Goal: Browse casually: Explore the website without a specific task or goal

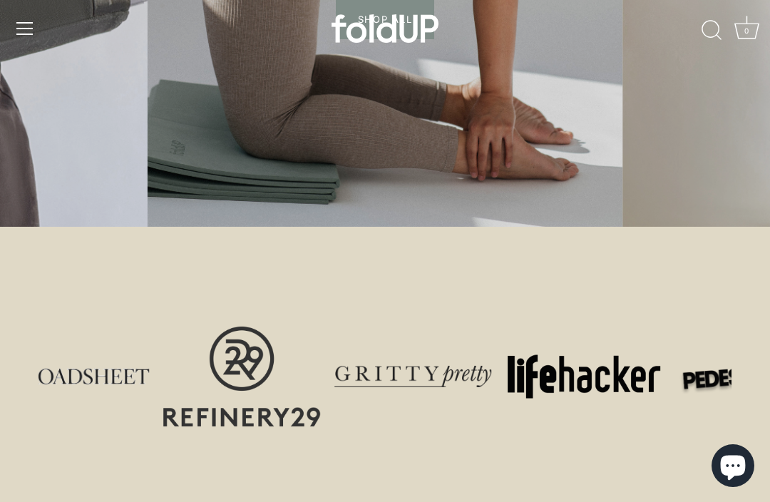
scroll to position [436, 0]
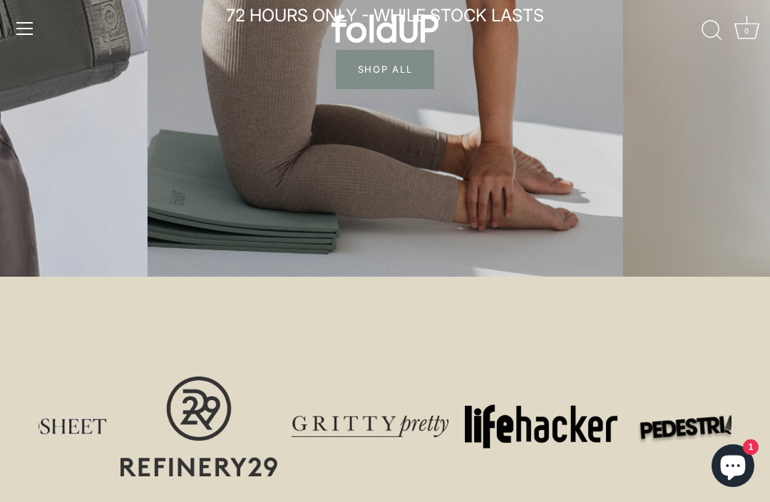
click at [421, 68] on span "SHOP ALL" at bounding box center [385, 69] width 99 height 38
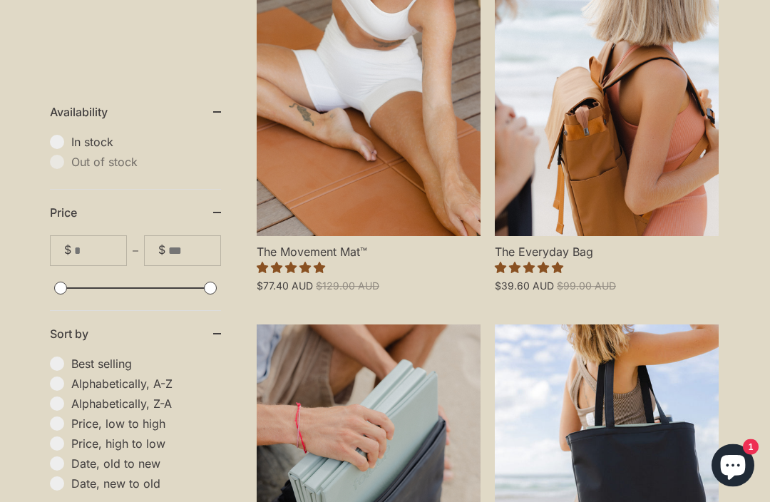
scroll to position [399, 0]
click at [637, 123] on link "The Everyday Bag" at bounding box center [607, 101] width 224 height 269
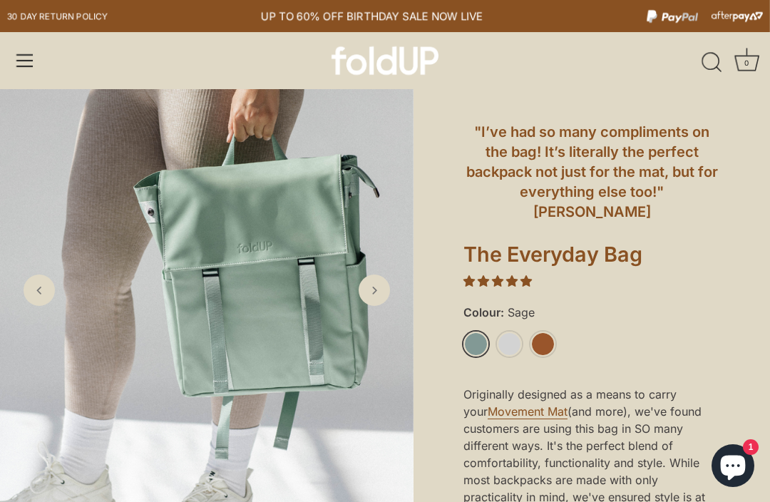
scroll to position [24, 0]
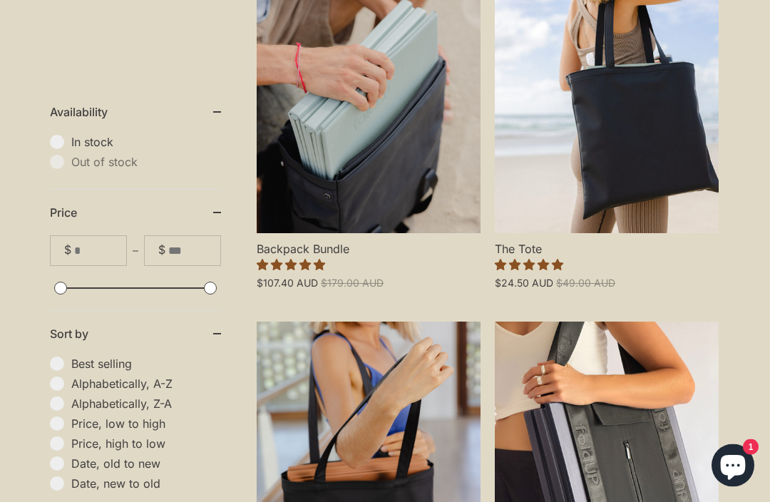
scroll to position [761, 0]
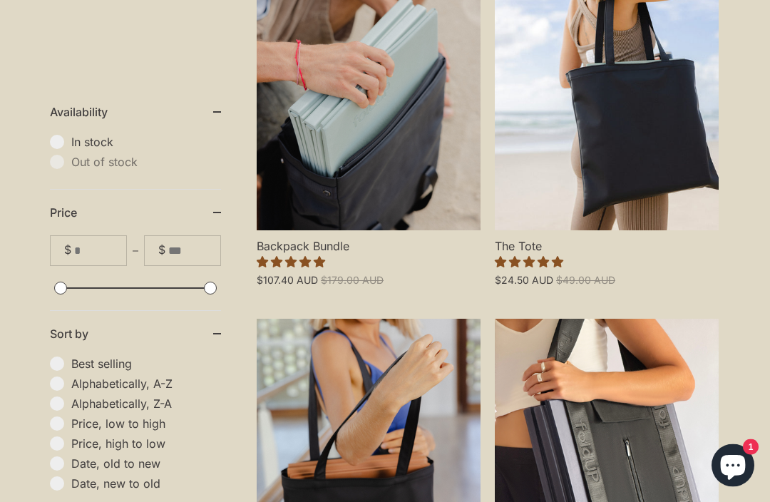
click at [290, 122] on link "Backpack Bundle" at bounding box center [369, 96] width 224 height 269
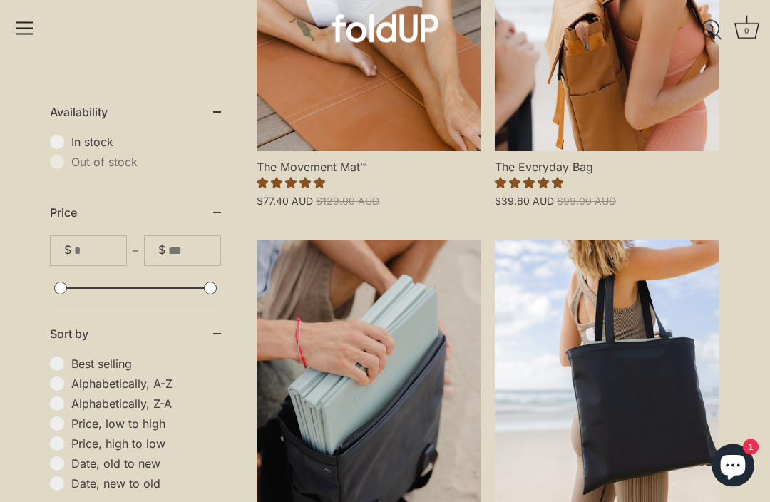
scroll to position [473, 0]
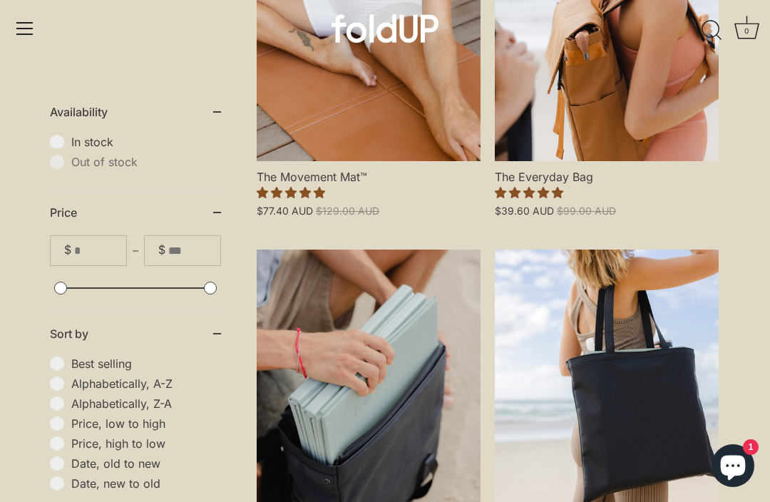
click at [650, 132] on link "The Everyday Bag" at bounding box center [607, 26] width 224 height 269
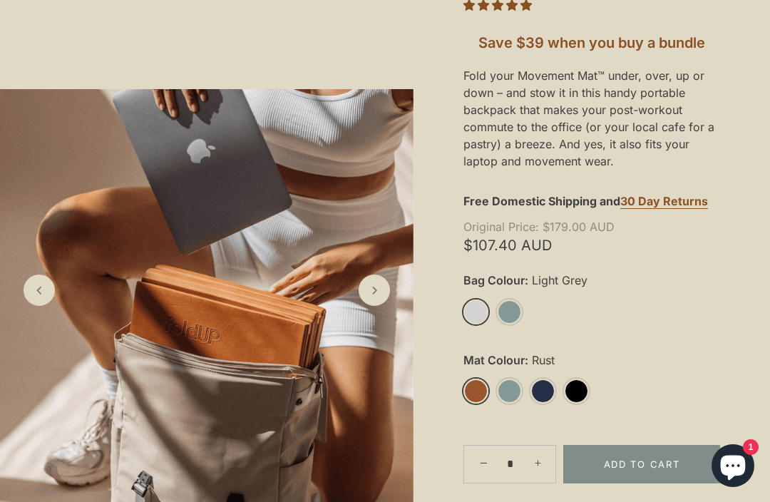
scroll to position [279, 0]
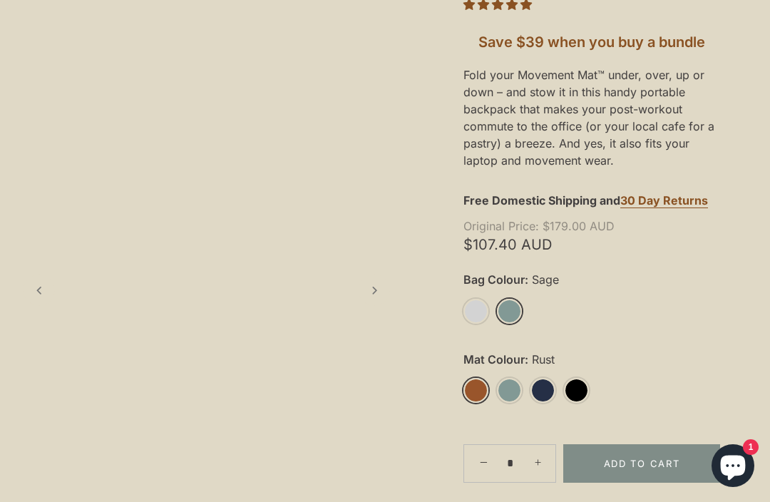
click at [508, 314] on link "Sage" at bounding box center [509, 311] width 25 height 25
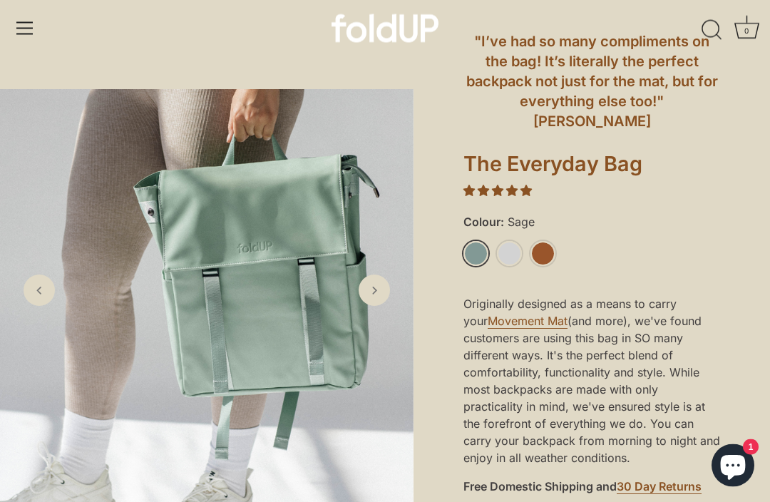
scroll to position [115, 0]
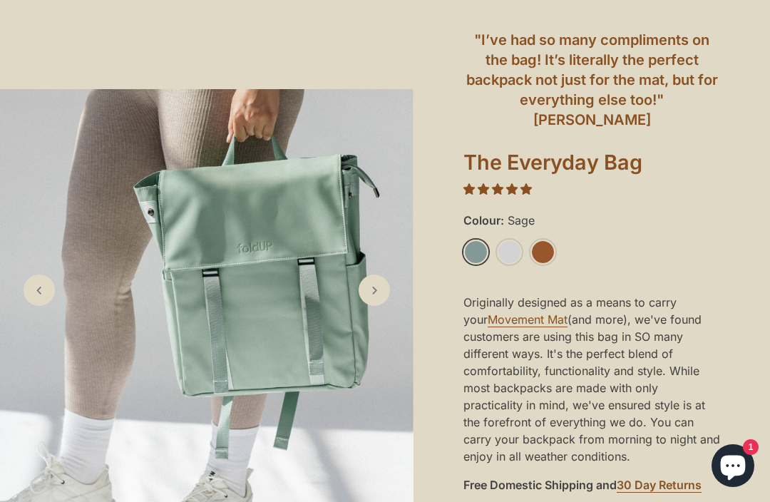
click at [545, 240] on link "Rust" at bounding box center [542, 252] width 25 height 25
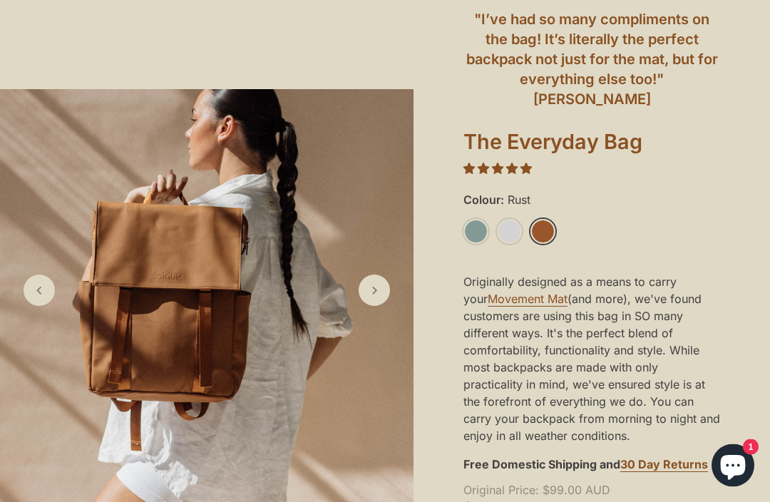
scroll to position [147, 0]
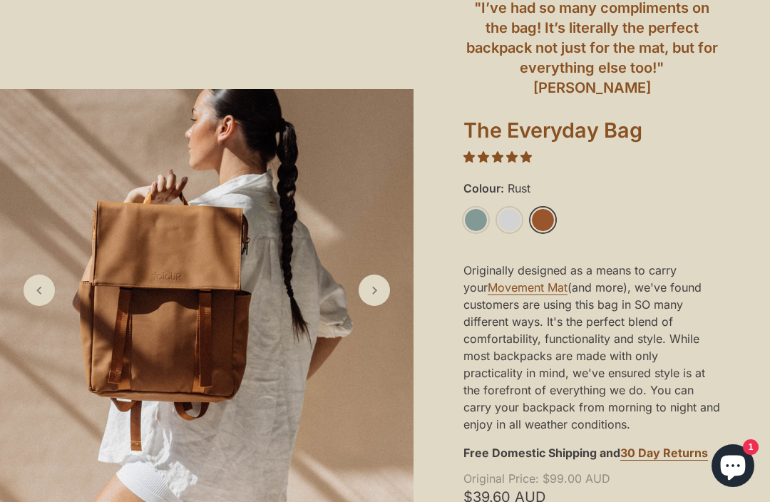
click at [375, 297] on icon "Next slide" at bounding box center [374, 290] width 14 height 14
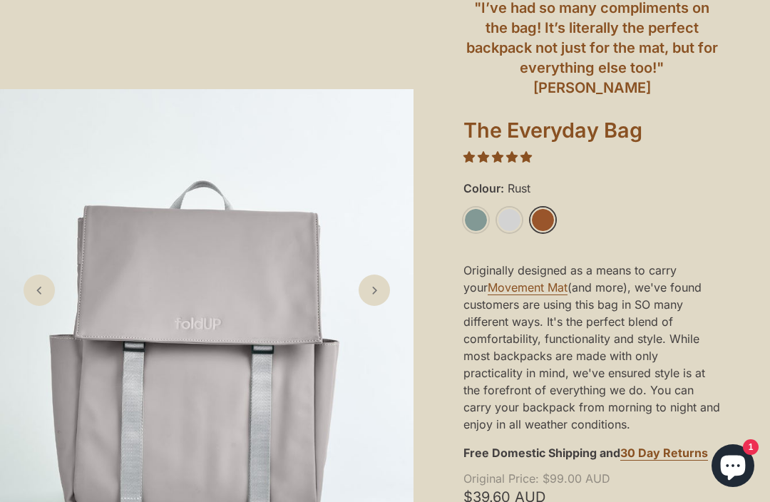
click at [379, 295] on img at bounding box center [206, 295] width 413 height 413
click at [380, 297] on icon "Next slide" at bounding box center [374, 290] width 14 height 14
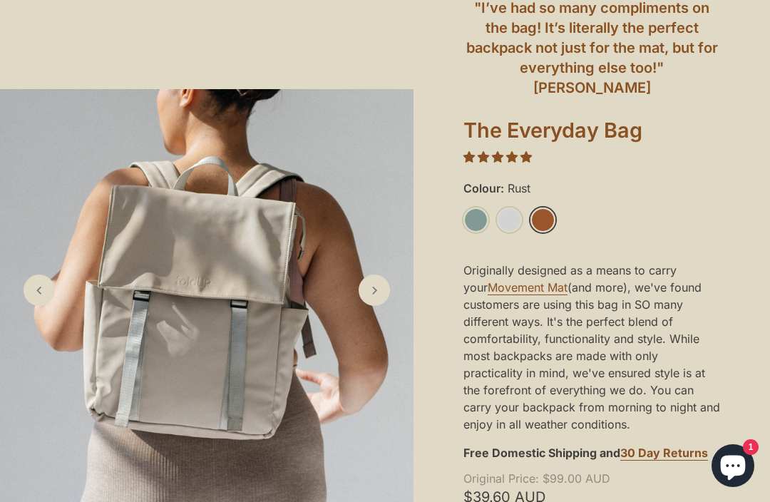
click at [383, 306] on link "Next slide" at bounding box center [374, 289] width 31 height 31
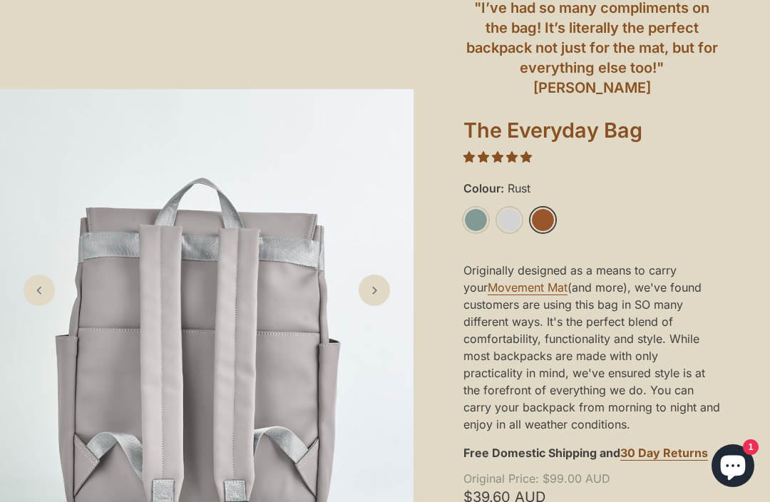
click at [382, 306] on link "Next slide" at bounding box center [374, 289] width 31 height 31
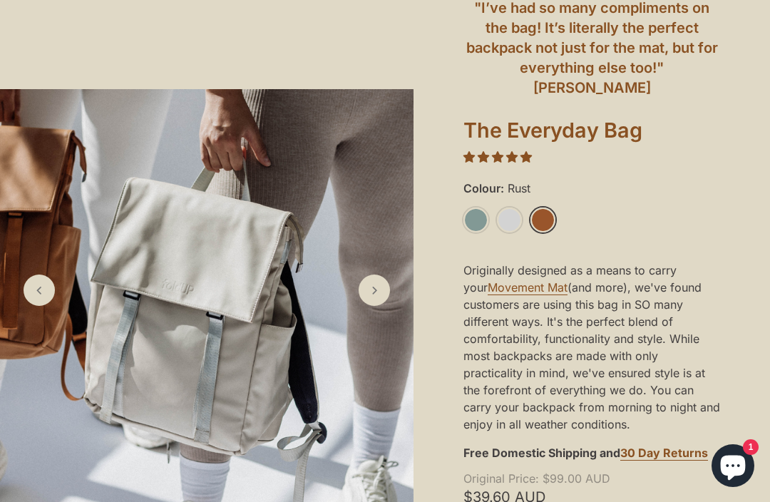
click at [384, 306] on link "Next slide" at bounding box center [374, 289] width 31 height 31
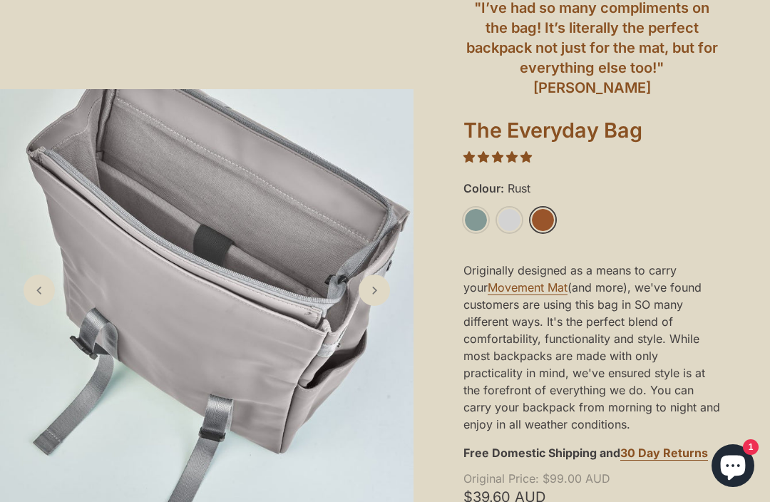
click at [383, 306] on link "Next slide" at bounding box center [374, 289] width 31 height 31
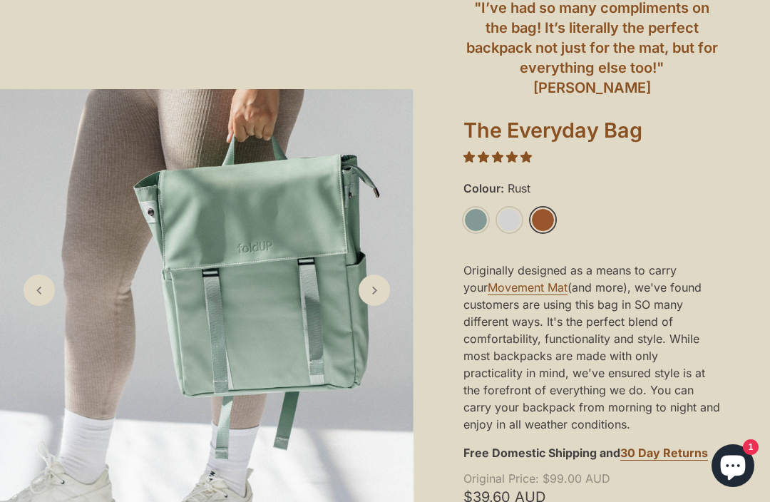
click at [381, 297] on icon "Next slide" at bounding box center [374, 290] width 14 height 14
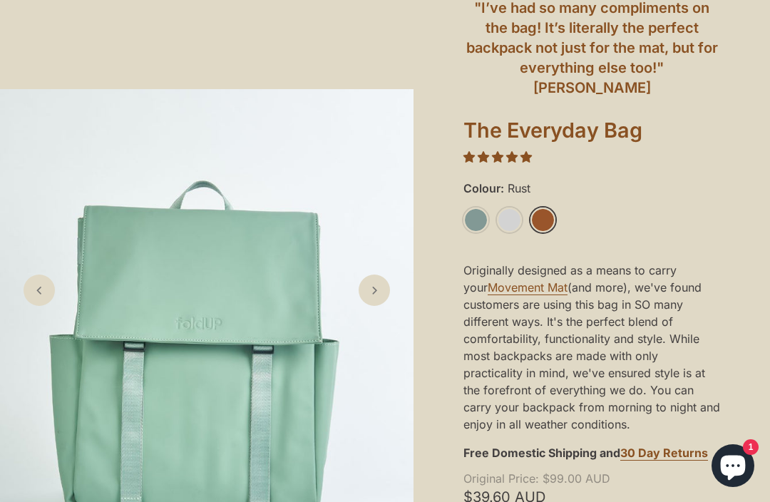
click at [381, 297] on icon "Next slide" at bounding box center [374, 290] width 14 height 14
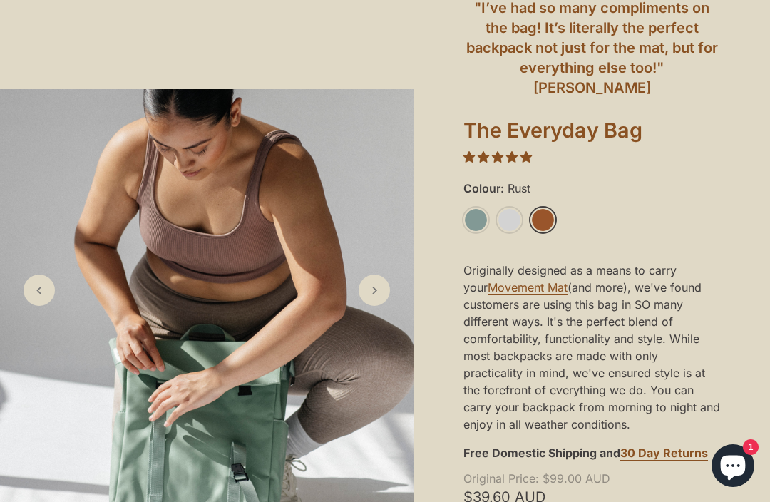
click at [376, 297] on icon "Next slide" at bounding box center [374, 290] width 14 height 14
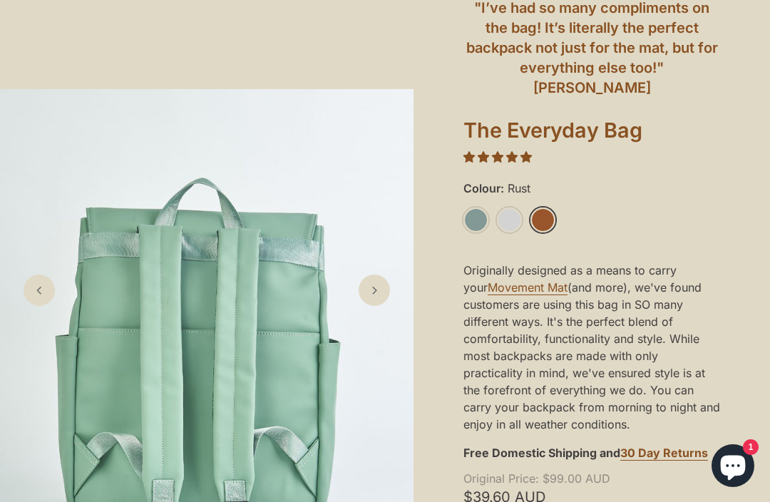
click at [379, 297] on icon "Next slide" at bounding box center [374, 290] width 14 height 14
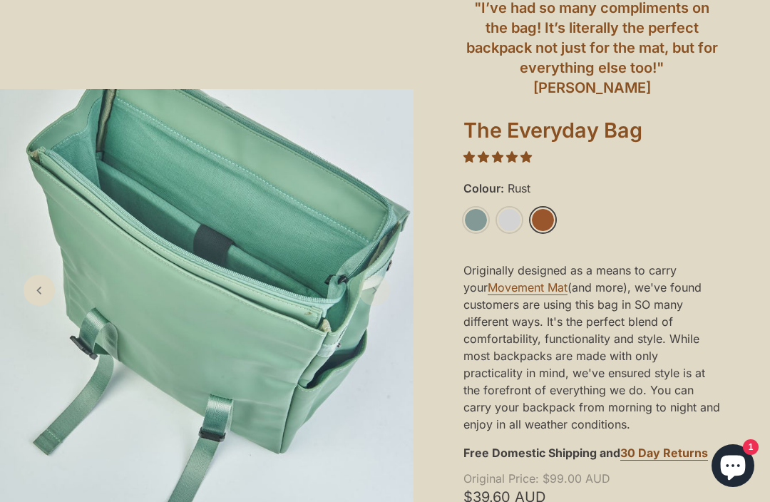
click at [378, 297] on icon "Next slide" at bounding box center [374, 290] width 14 height 14
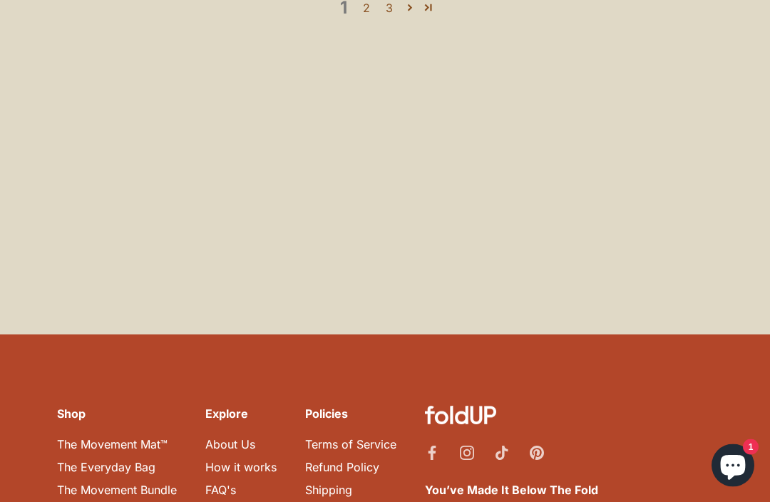
scroll to position [3440, 0]
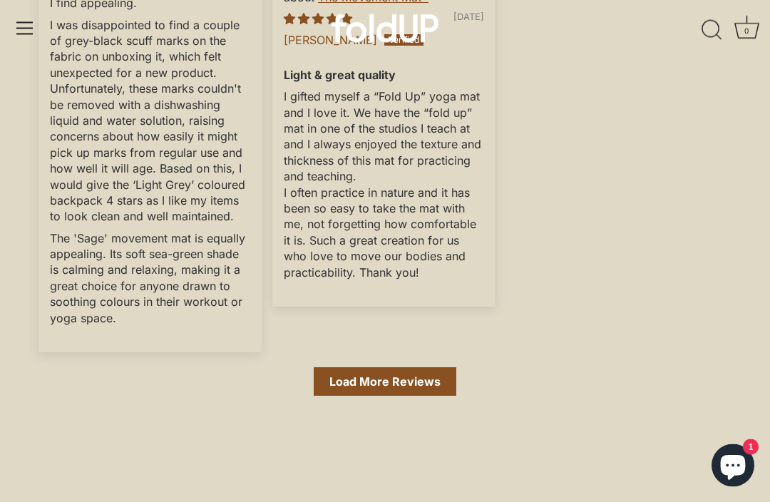
scroll to position [5138, 0]
click at [439, 367] on link "Load More Reviews" at bounding box center [385, 381] width 143 height 29
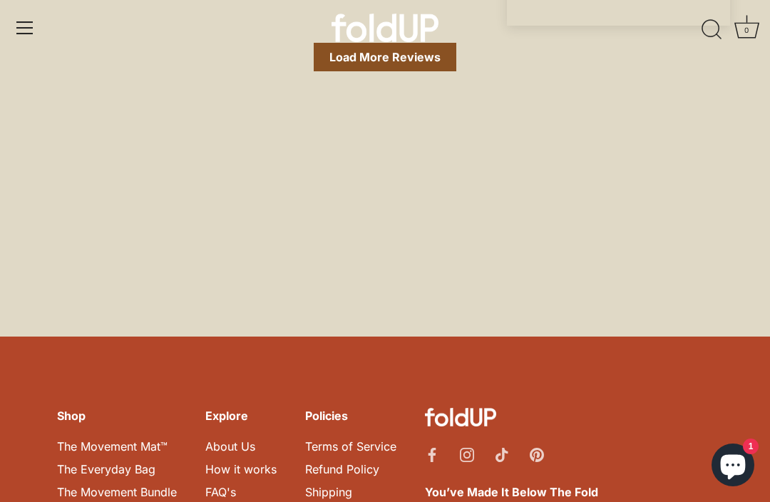
scroll to position [7954, 0]
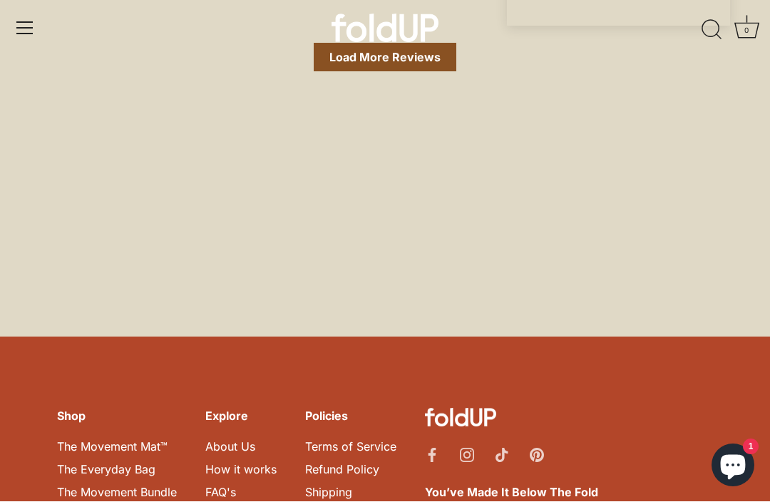
click at [264, 463] on link "How it works" at bounding box center [240, 470] width 71 height 14
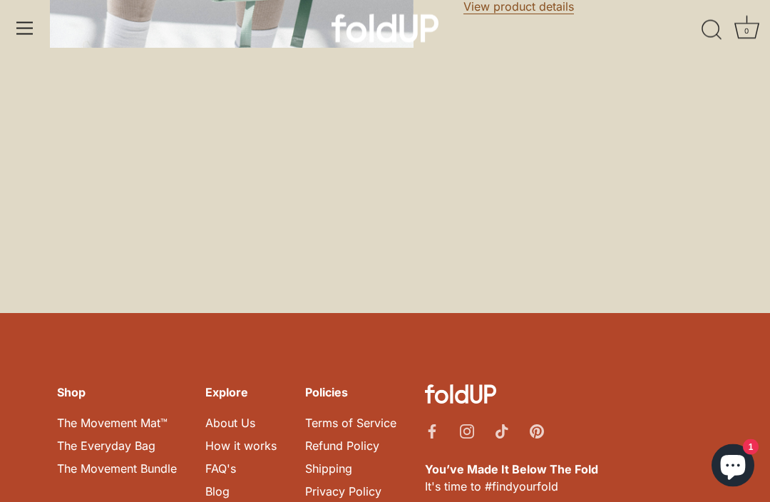
scroll to position [2060, 0]
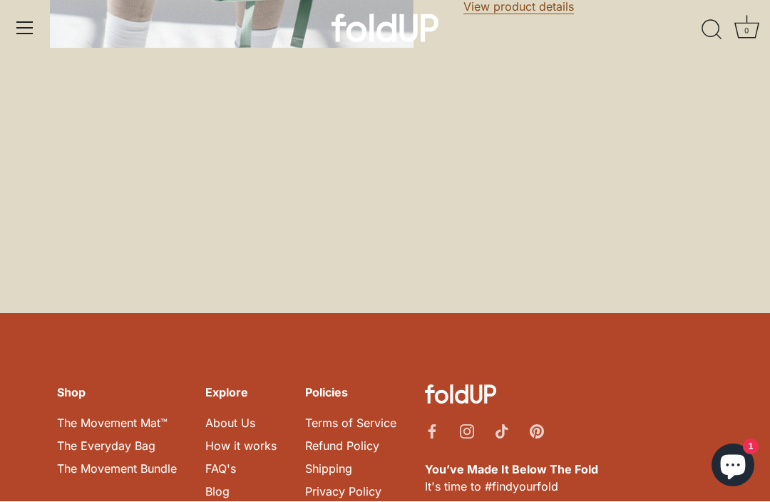
click at [337, 462] on link "Shipping" at bounding box center [328, 469] width 47 height 14
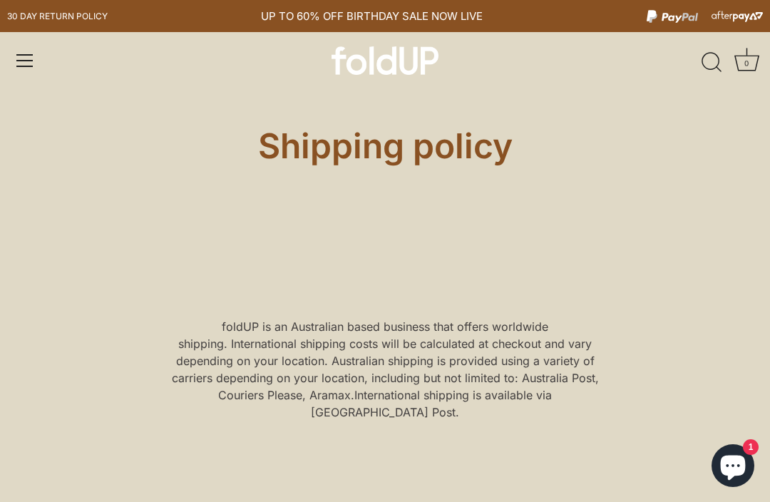
click at [297, 13] on div "UP TO 60% OFF BIRTHDAY SALE NOW LIVE" at bounding box center [372, 16] width 237 height 32
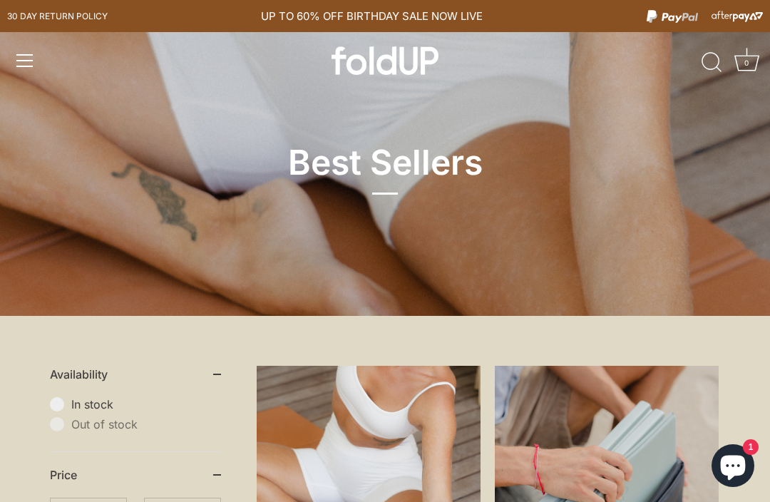
click at [43, 80] on div "Menu Shop Our Story Explore How it works" at bounding box center [385, 60] width 770 height 57
click at [36, 66] on link "Menu" at bounding box center [24, 60] width 31 height 31
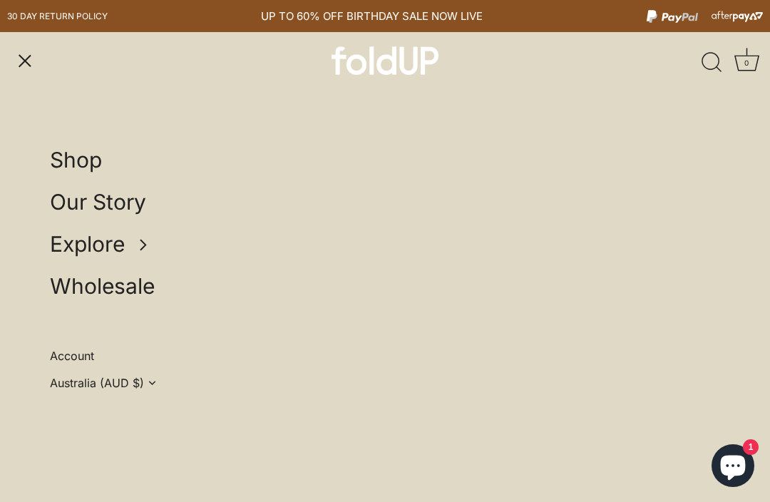
click at [122, 170] on li "Shop" at bounding box center [219, 160] width 339 height 31
click at [87, 149] on span "Shop" at bounding box center [76, 160] width 52 height 26
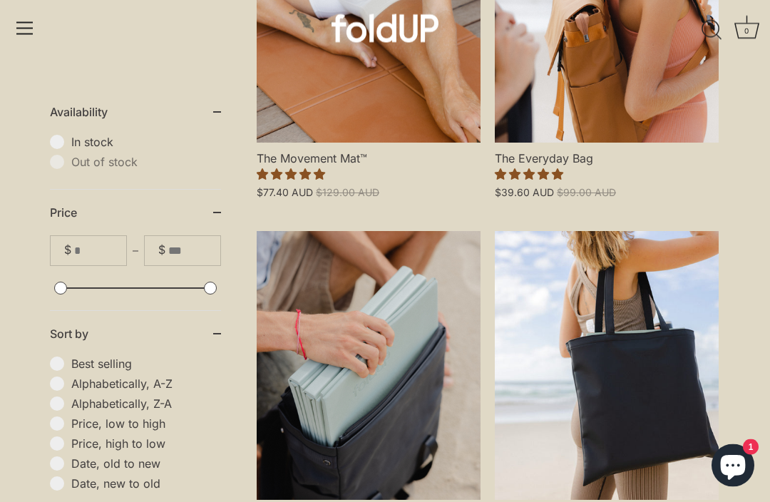
scroll to position [469, 0]
